Goal: Transaction & Acquisition: Purchase product/service

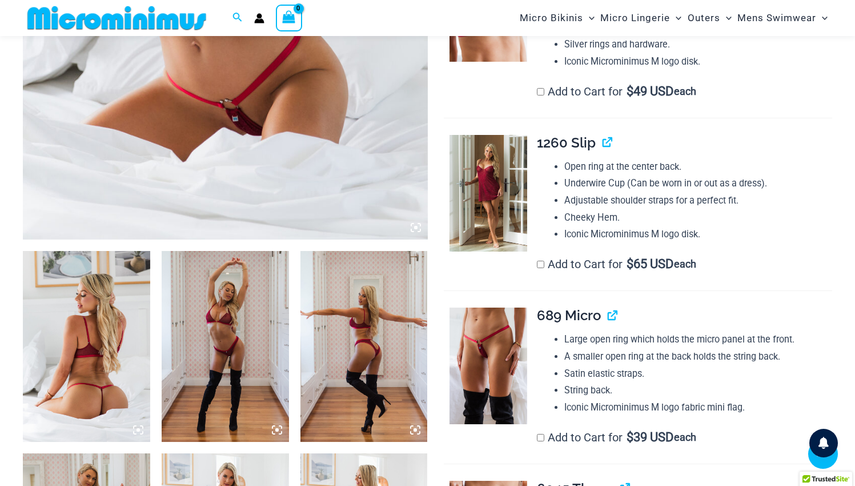
scroll to position [480, 0]
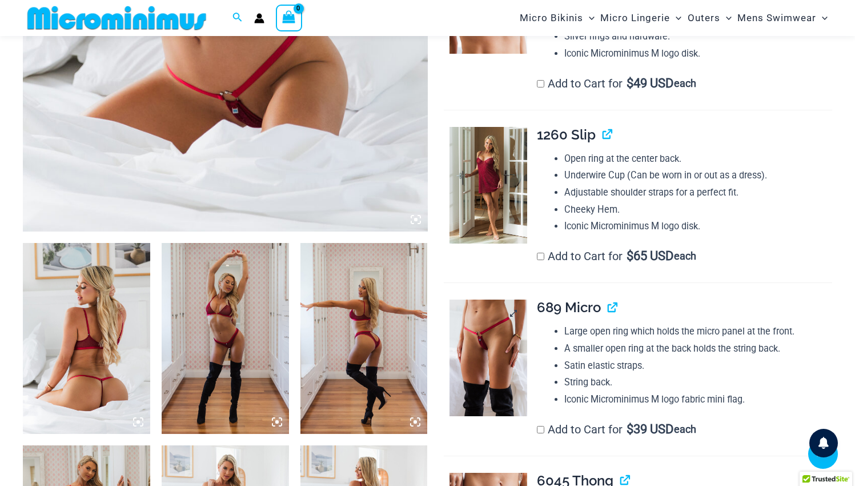
click at [487, 358] on img at bounding box center [489, 357] width 78 height 117
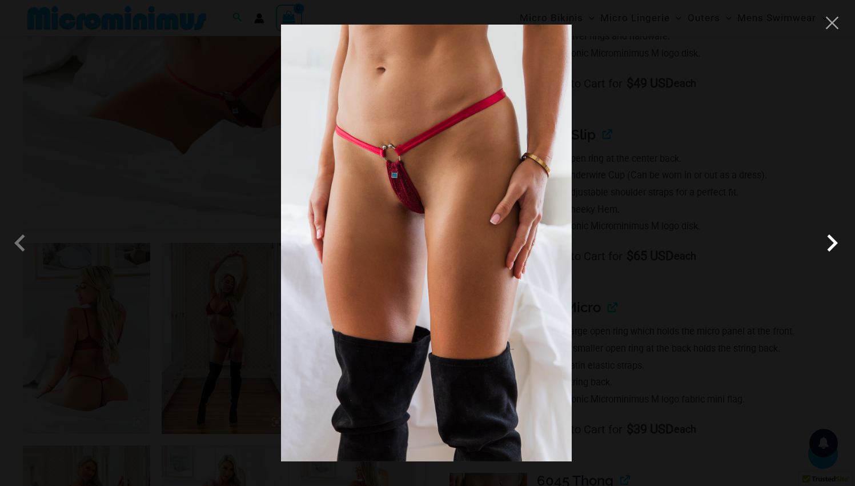
click at [835, 239] on span at bounding box center [832, 243] width 34 height 34
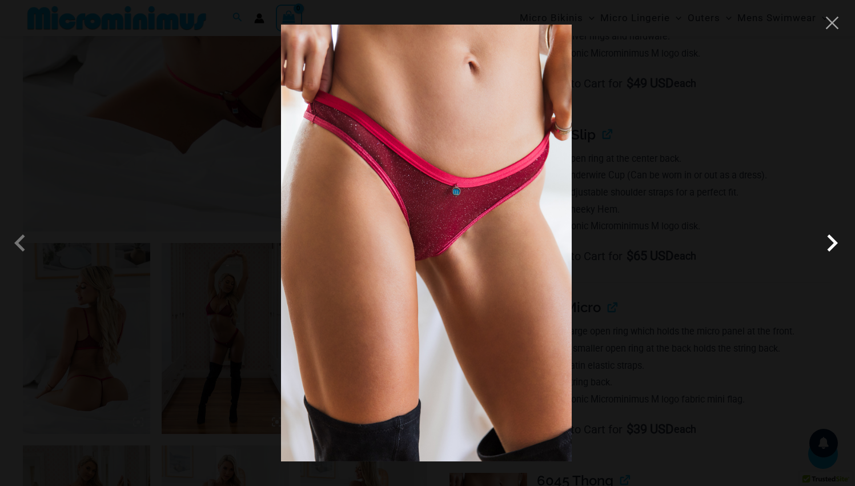
click at [835, 239] on span at bounding box center [832, 243] width 34 height 34
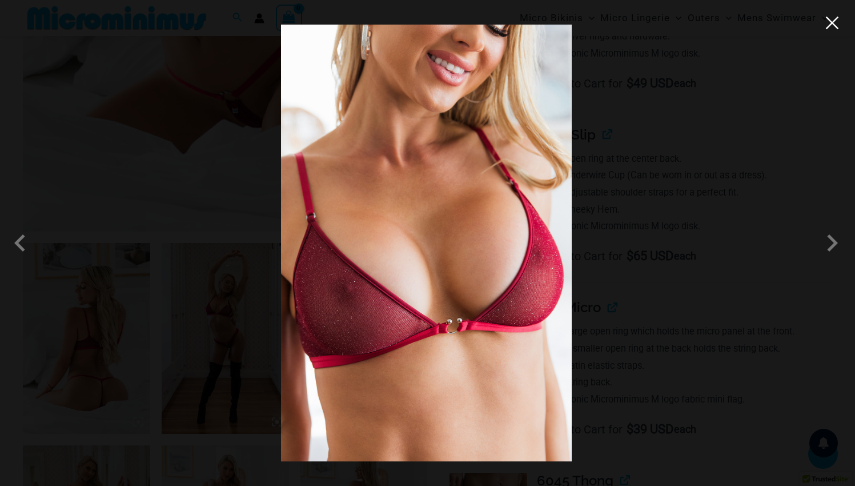
click at [827, 31] on button "Close" at bounding box center [832, 22] width 17 height 17
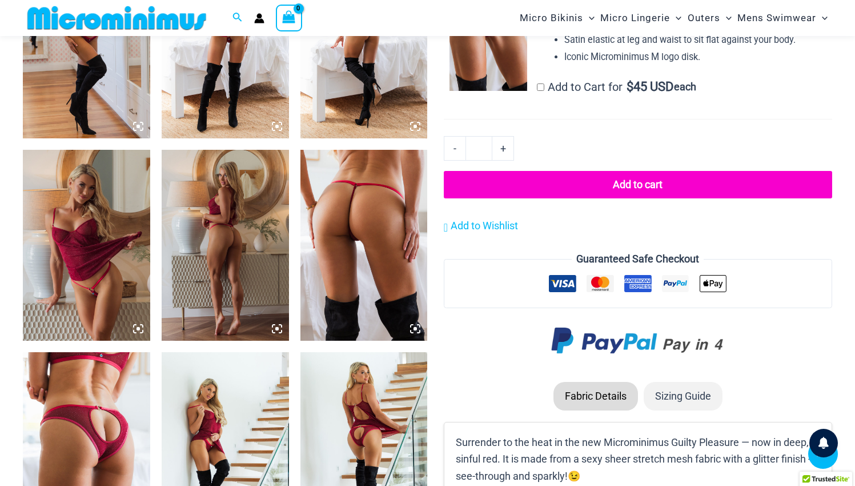
scroll to position [948, 0]
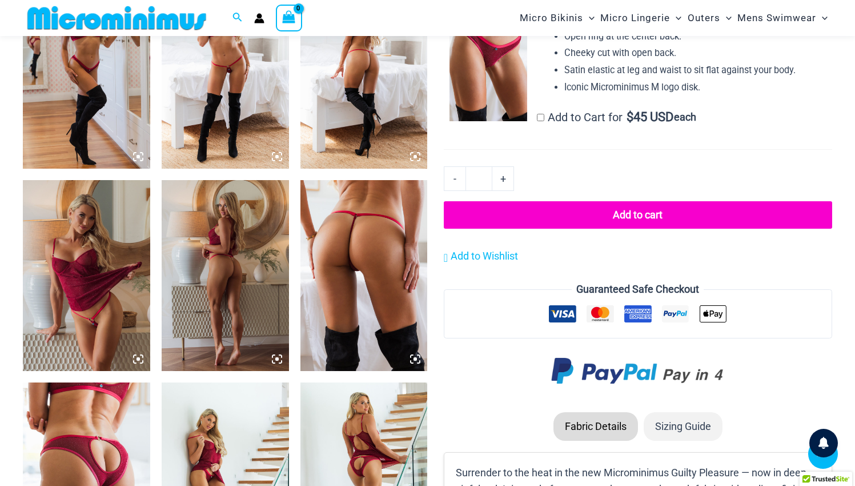
click at [101, 308] on img at bounding box center [86, 275] width 127 height 191
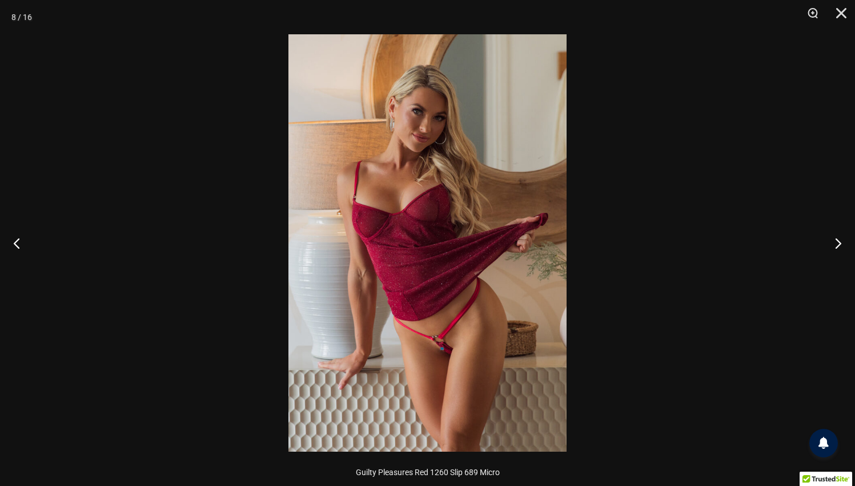
click at [519, 303] on img at bounding box center [427, 242] width 278 height 417
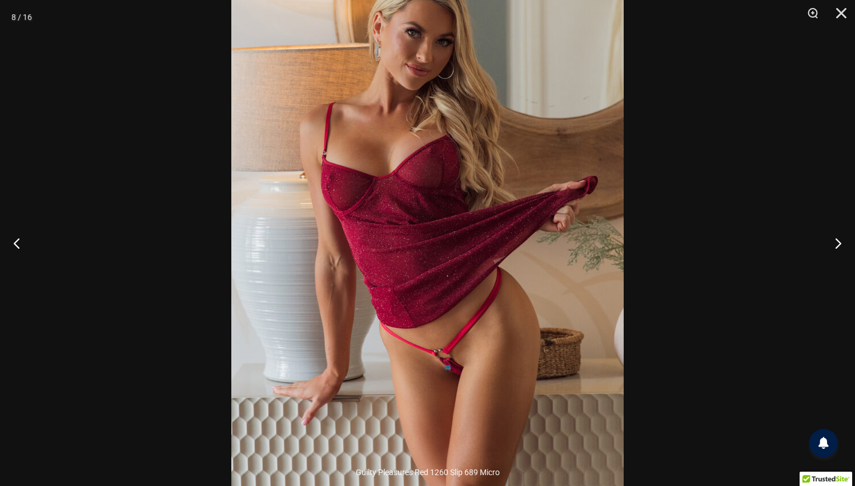
click at [519, 303] on img at bounding box center [427, 218] width 392 height 588
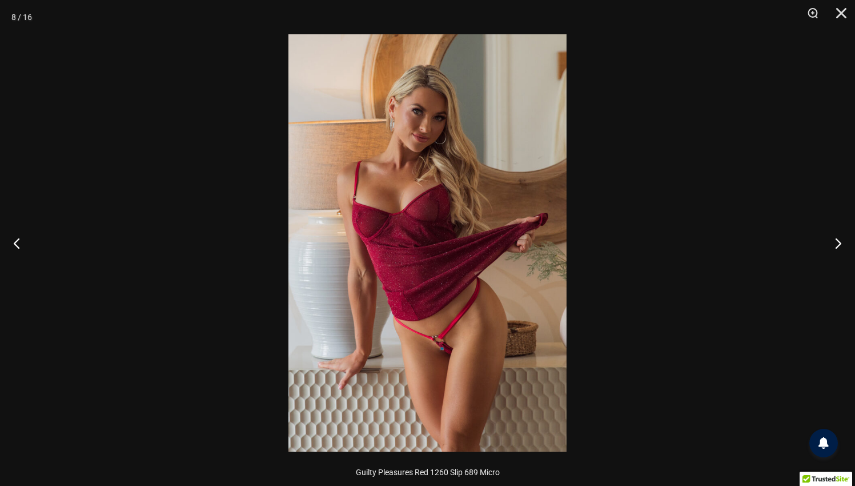
click at [519, 303] on img at bounding box center [427, 242] width 278 height 417
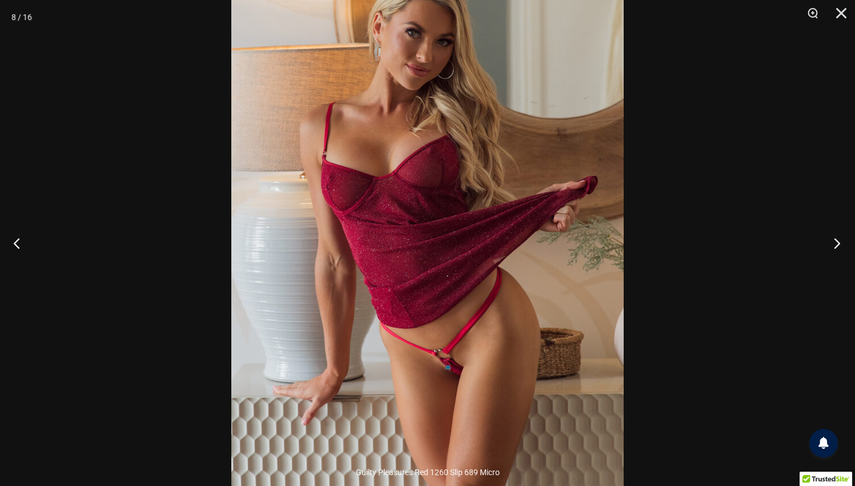
click at [843, 240] on button "Next" at bounding box center [833, 242] width 43 height 57
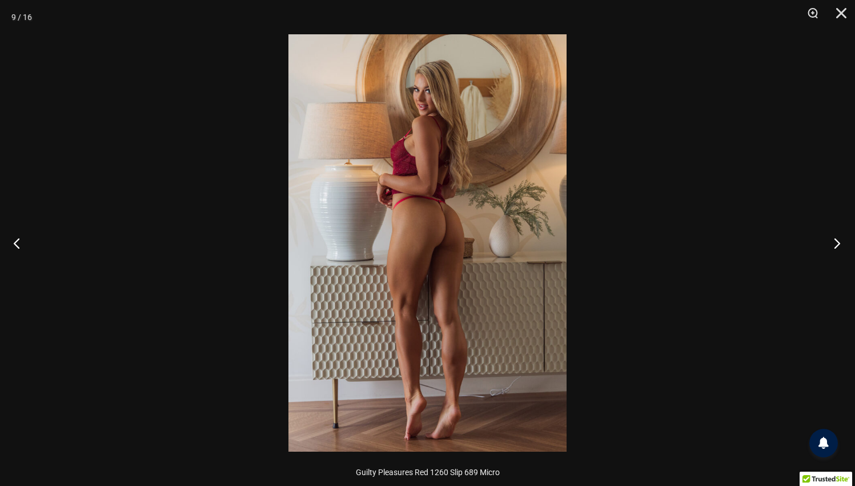
click at [843, 240] on button "Next" at bounding box center [833, 242] width 43 height 57
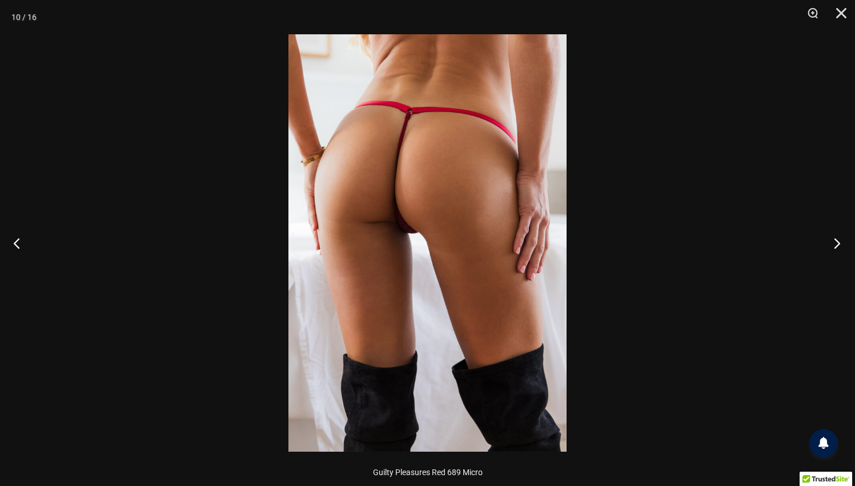
click at [843, 240] on button "Next" at bounding box center [833, 242] width 43 height 57
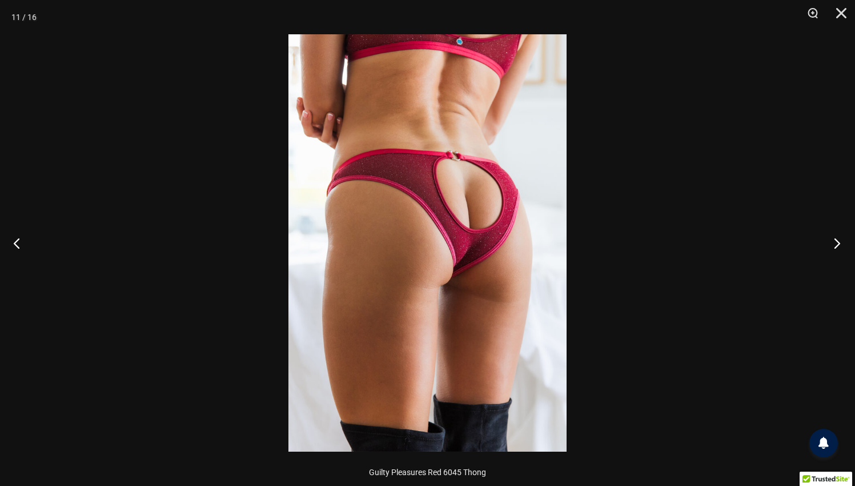
click at [843, 240] on button "Next" at bounding box center [833, 242] width 43 height 57
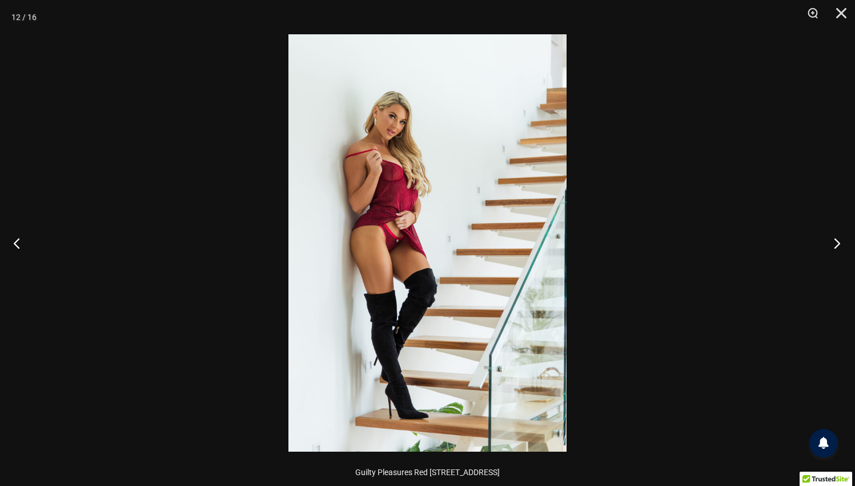
click at [843, 240] on button "Next" at bounding box center [833, 242] width 43 height 57
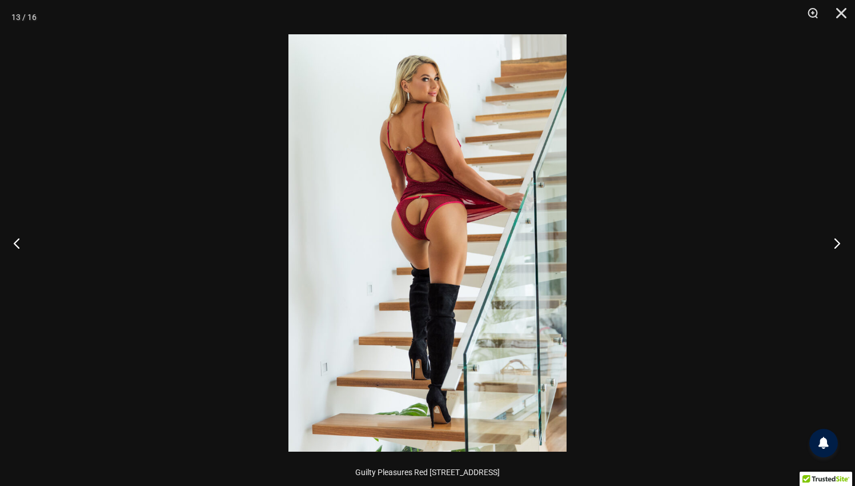
click at [843, 240] on button "Next" at bounding box center [833, 242] width 43 height 57
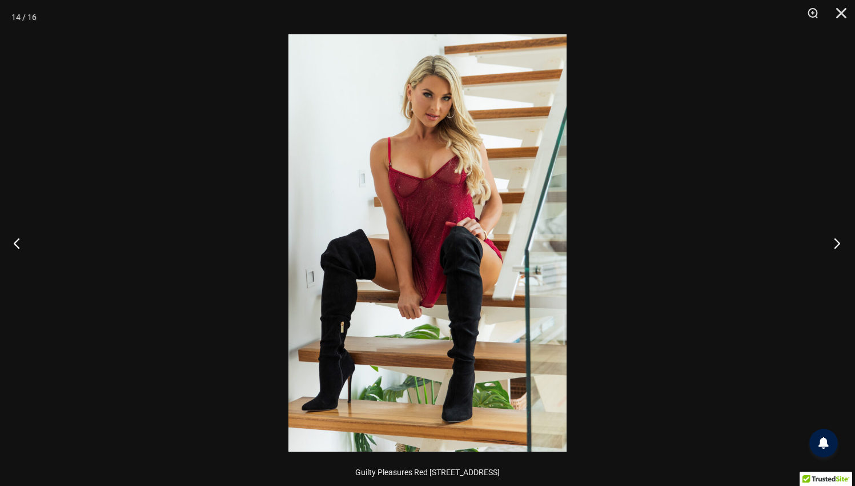
click at [843, 240] on button "Next" at bounding box center [833, 242] width 43 height 57
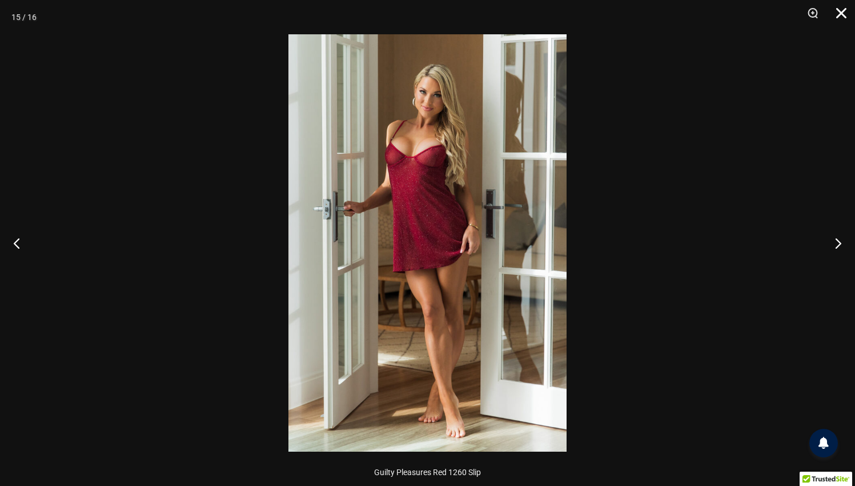
click at [840, 20] on button "Close" at bounding box center [837, 17] width 29 height 34
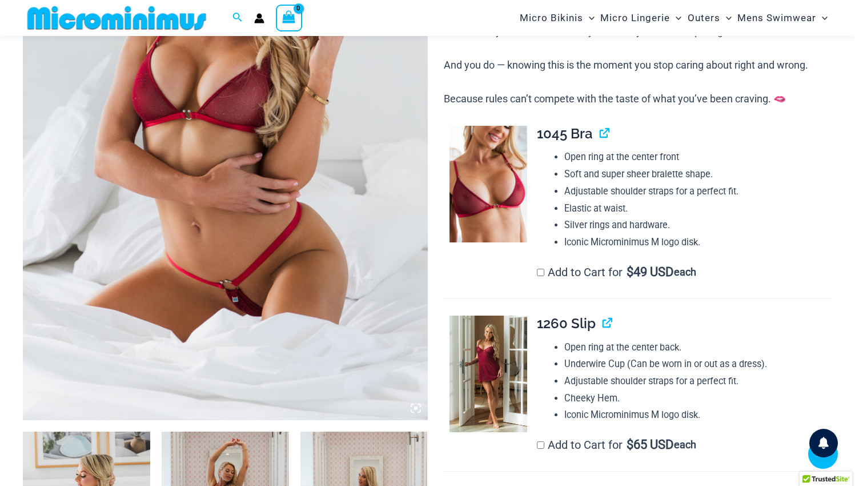
scroll to position [0, 0]
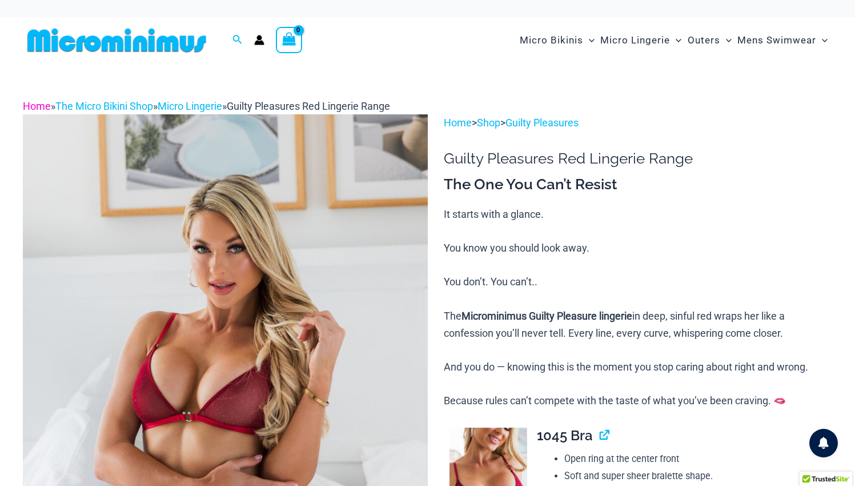
click at [38, 104] on link "Home" at bounding box center [37, 106] width 28 height 12
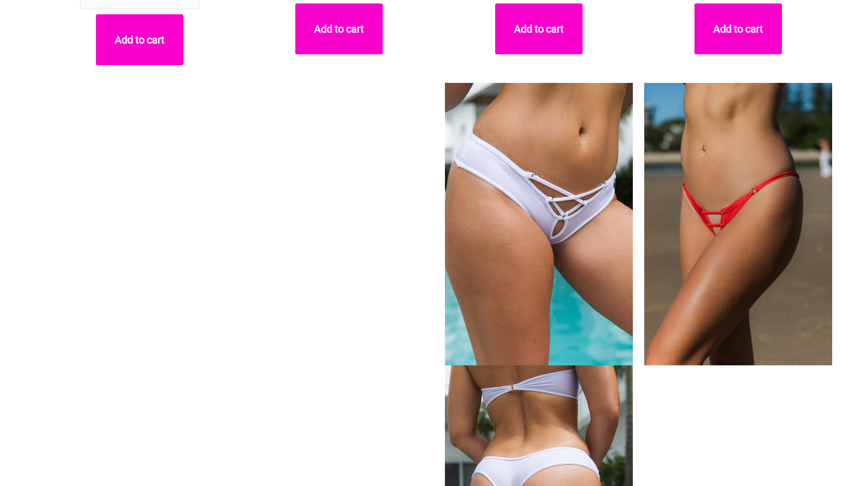
scroll to position [5578, 0]
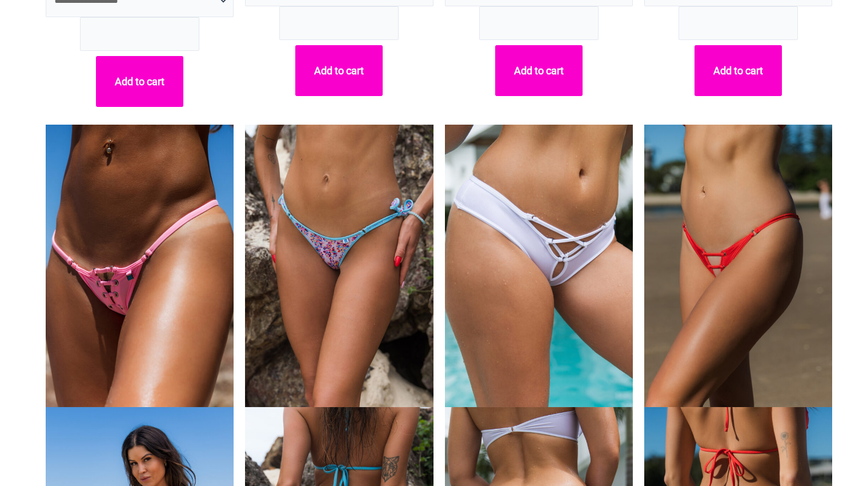
click at [715, 335] on img at bounding box center [738, 266] width 188 height 282
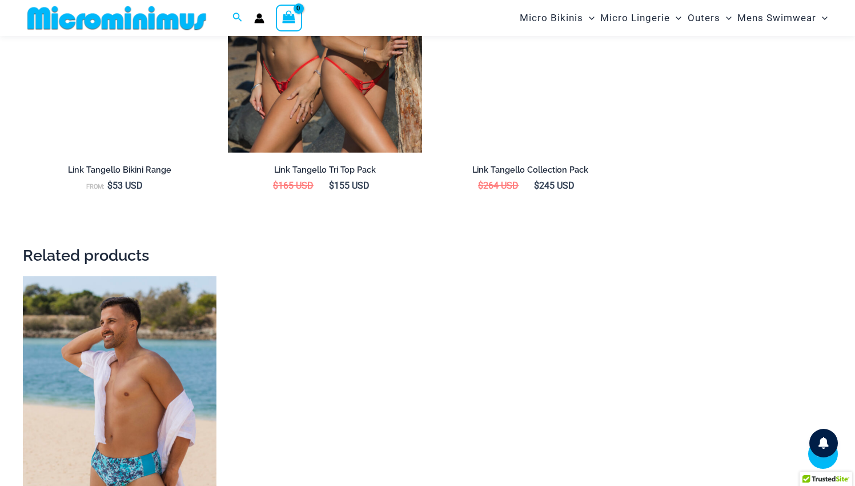
scroll to position [1444, 0]
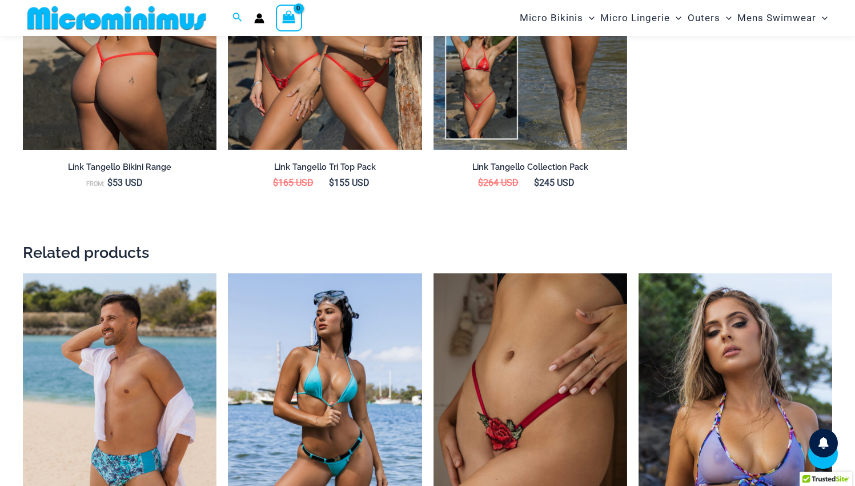
click at [121, 43] on img at bounding box center [120, 4] width 194 height 291
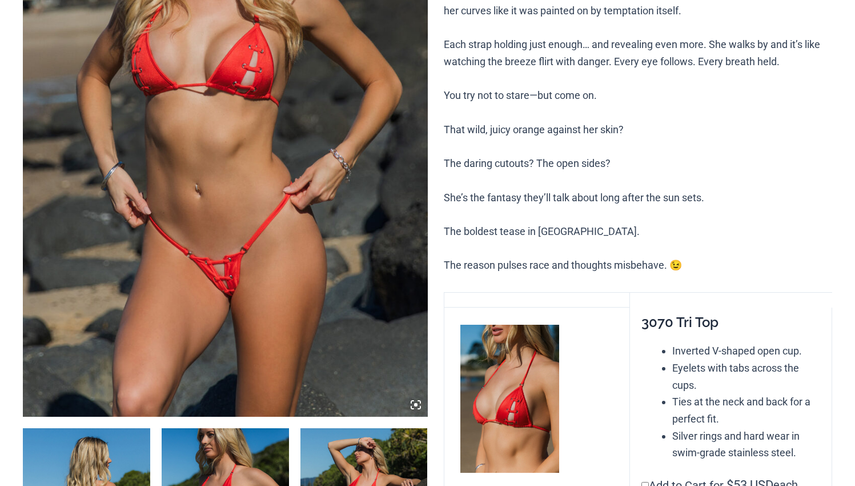
scroll to position [320, 0]
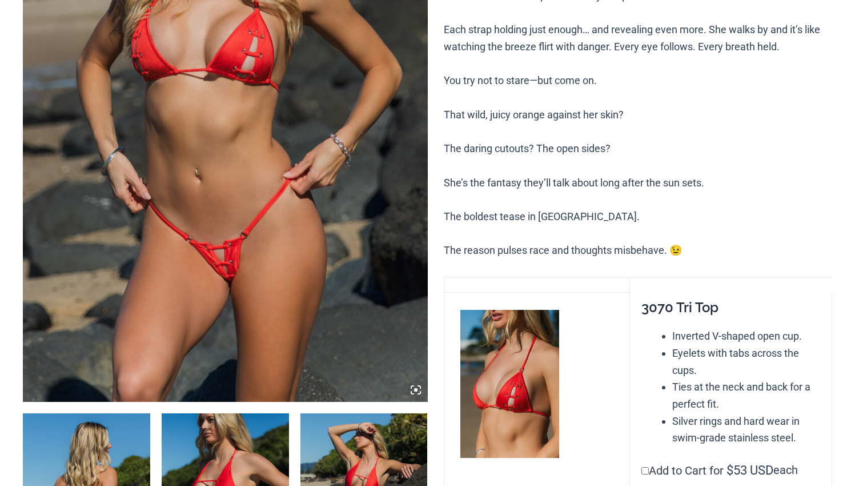
click at [234, 253] on img at bounding box center [225, 97] width 405 height 607
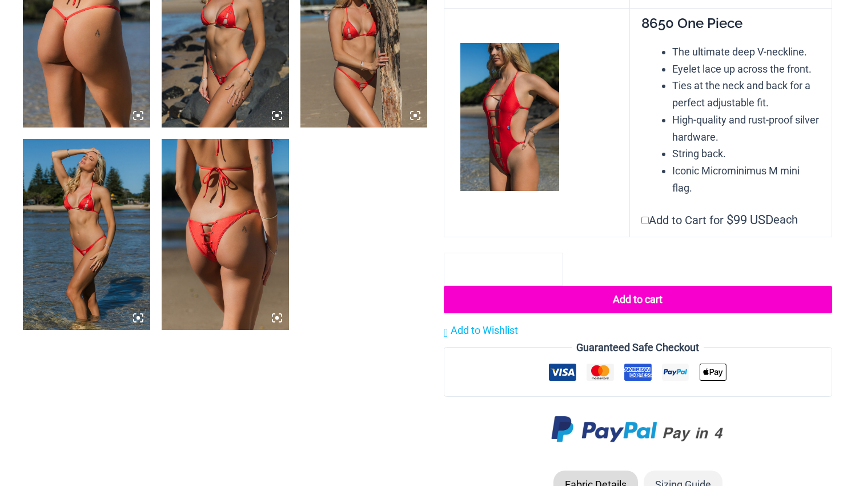
scroll to position [1211, 0]
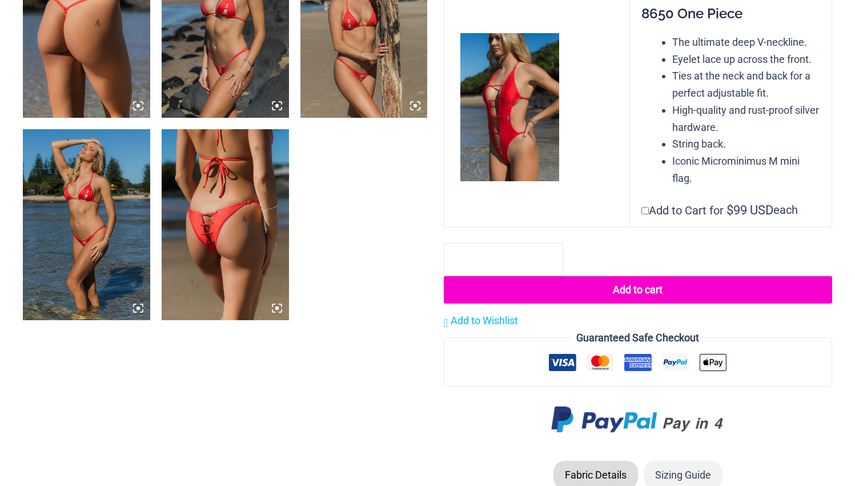
click at [499, 115] on img at bounding box center [509, 107] width 99 height 148
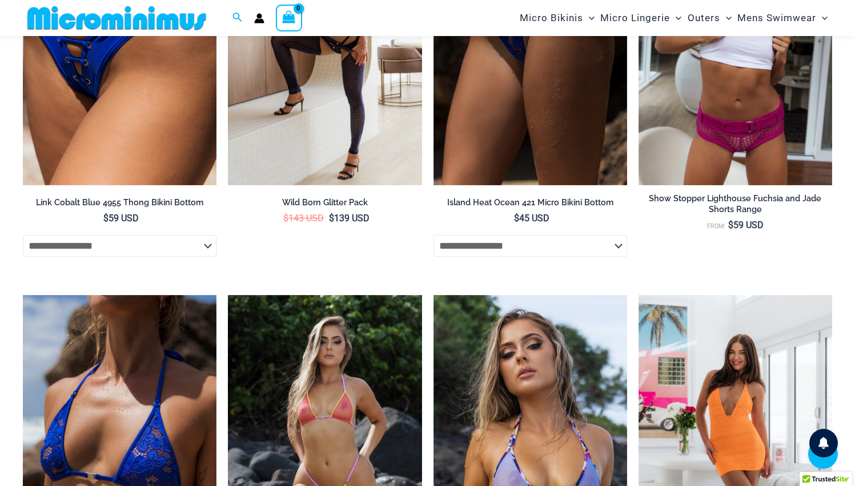
scroll to position [2781, 0]
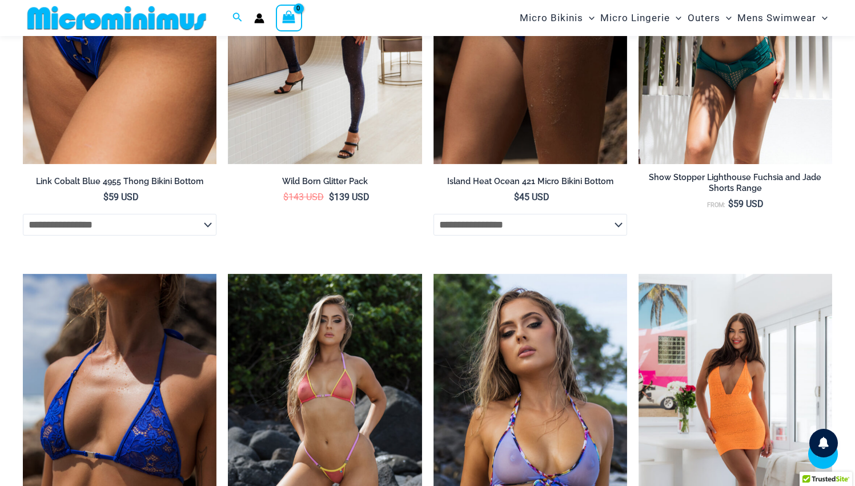
click at [752, 151] on img at bounding box center [736, 18] width 194 height 291
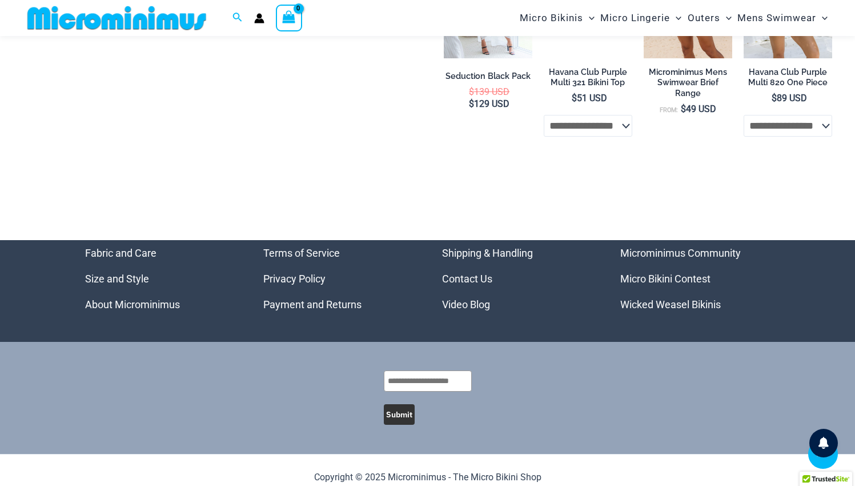
scroll to position [2340, 0]
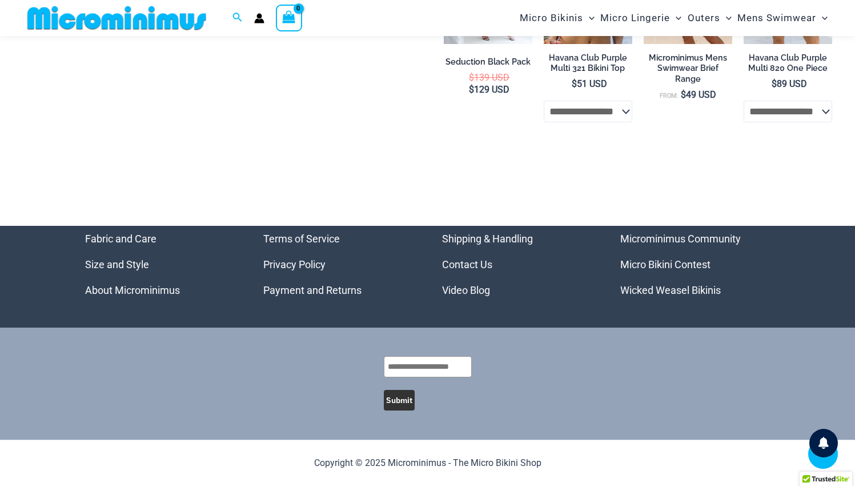
click at [691, 268] on link "Micro Bikini Contest" at bounding box center [665, 264] width 90 height 12
